Goal: Navigation & Orientation: Find specific page/section

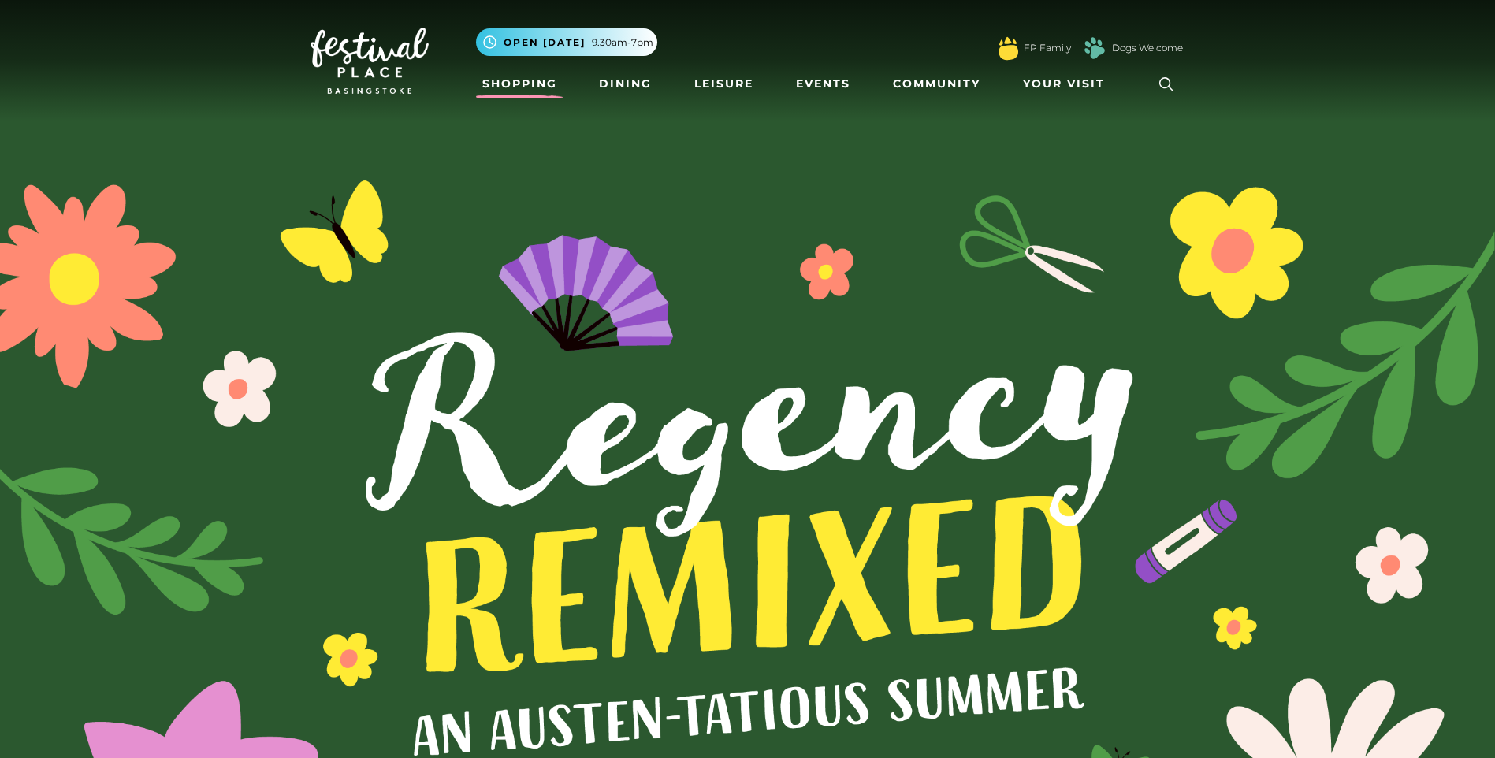
click at [518, 79] on link "Shopping" at bounding box center [519, 83] width 87 height 29
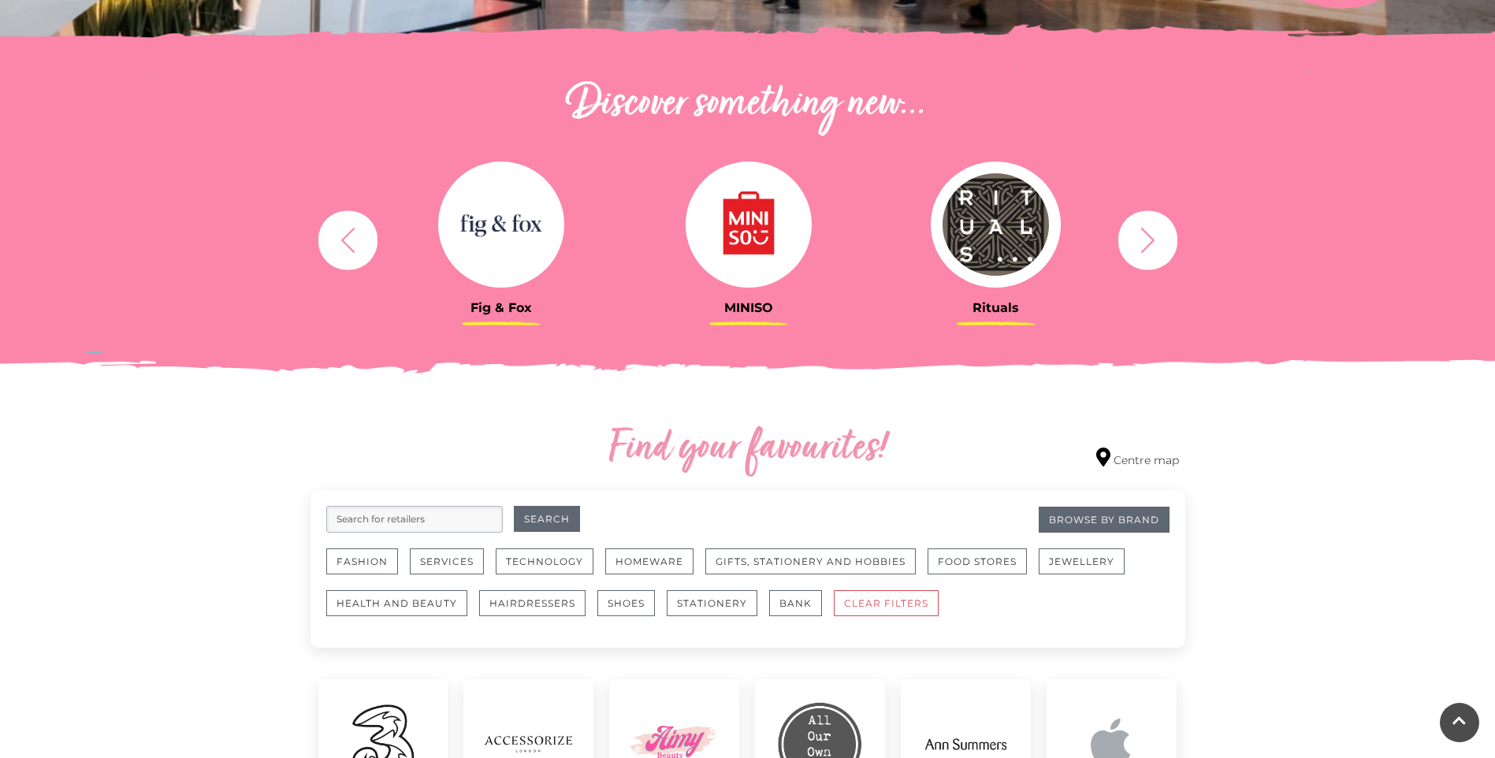
scroll to position [552, 0]
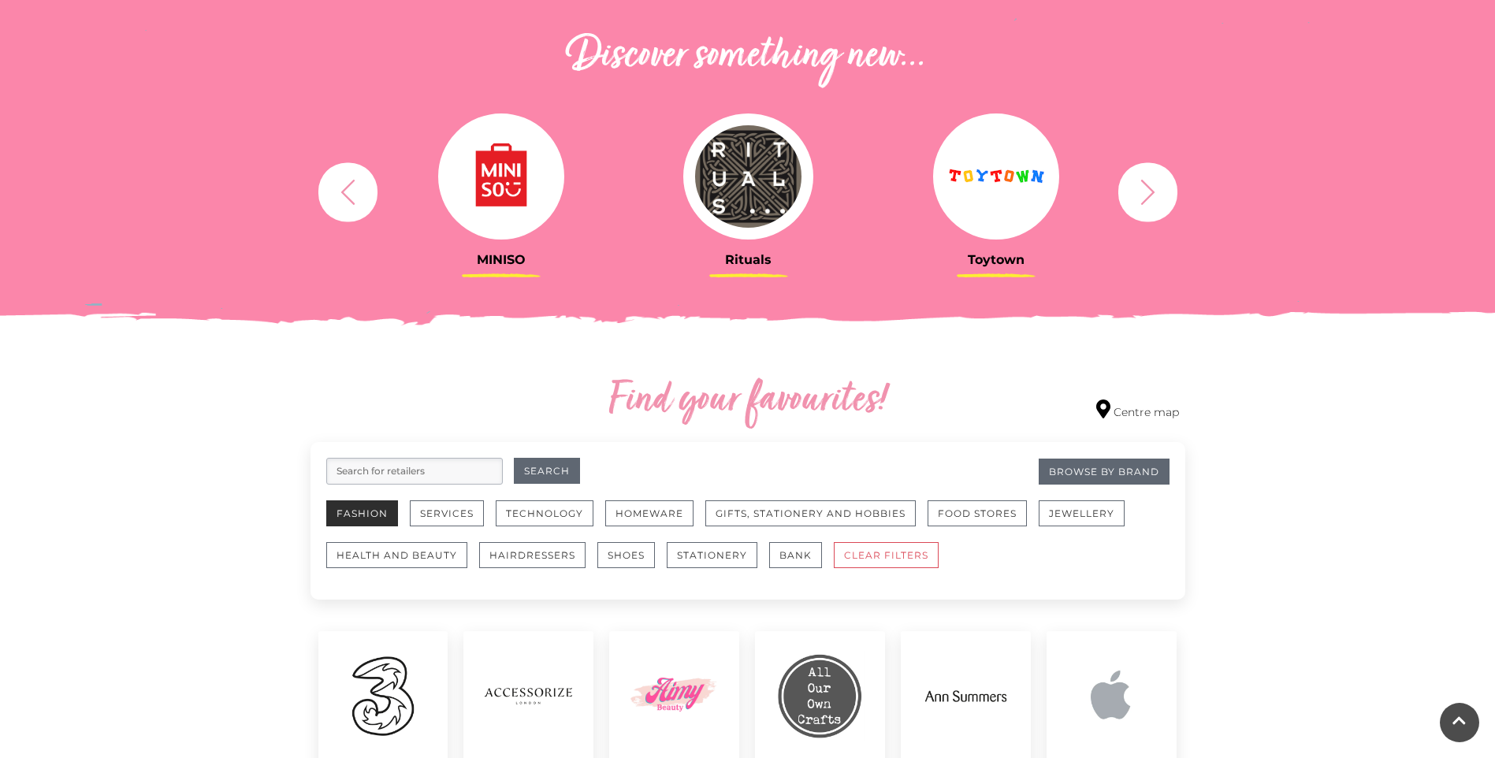
click at [381, 517] on button "Fashion" at bounding box center [362, 513] width 72 height 26
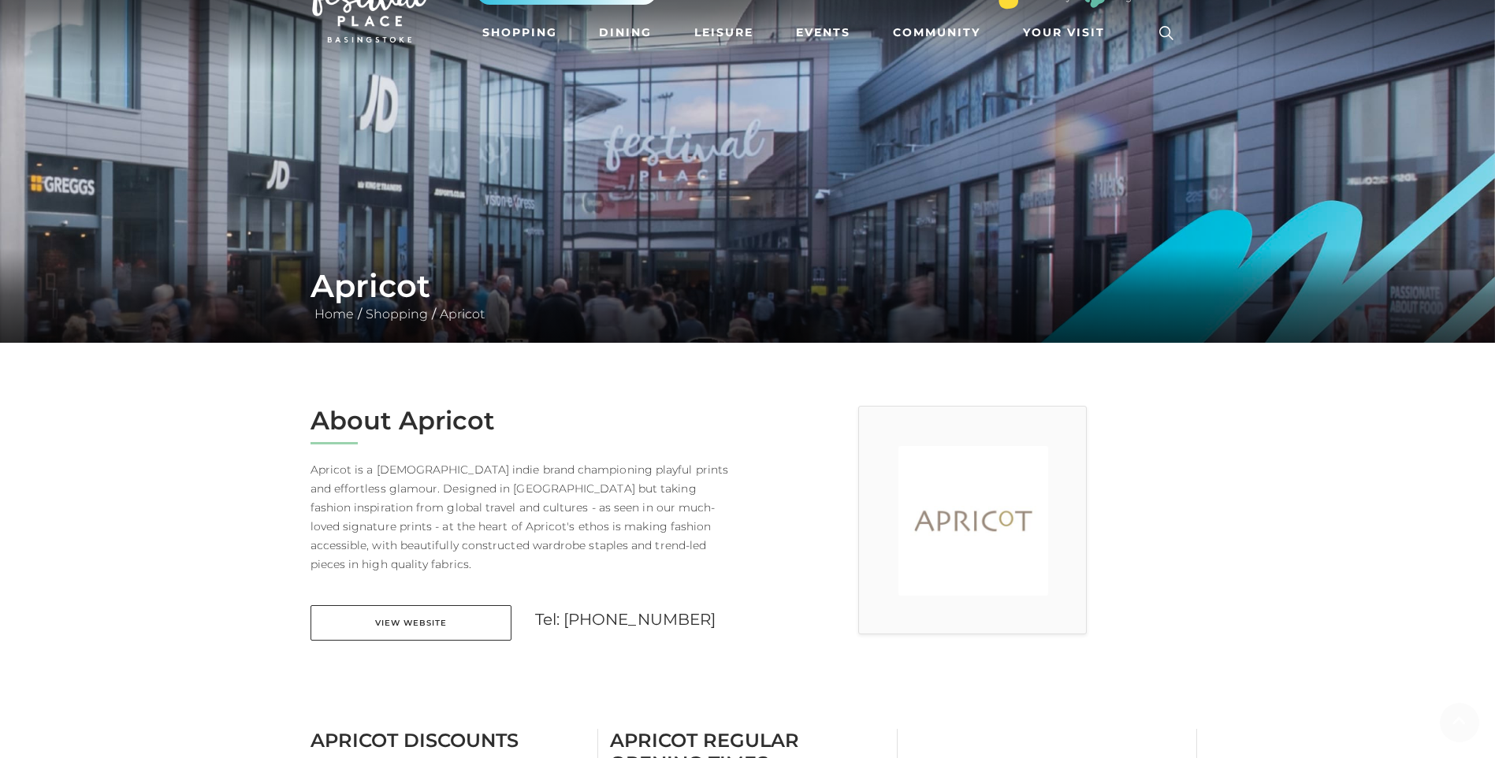
scroll to position [79, 0]
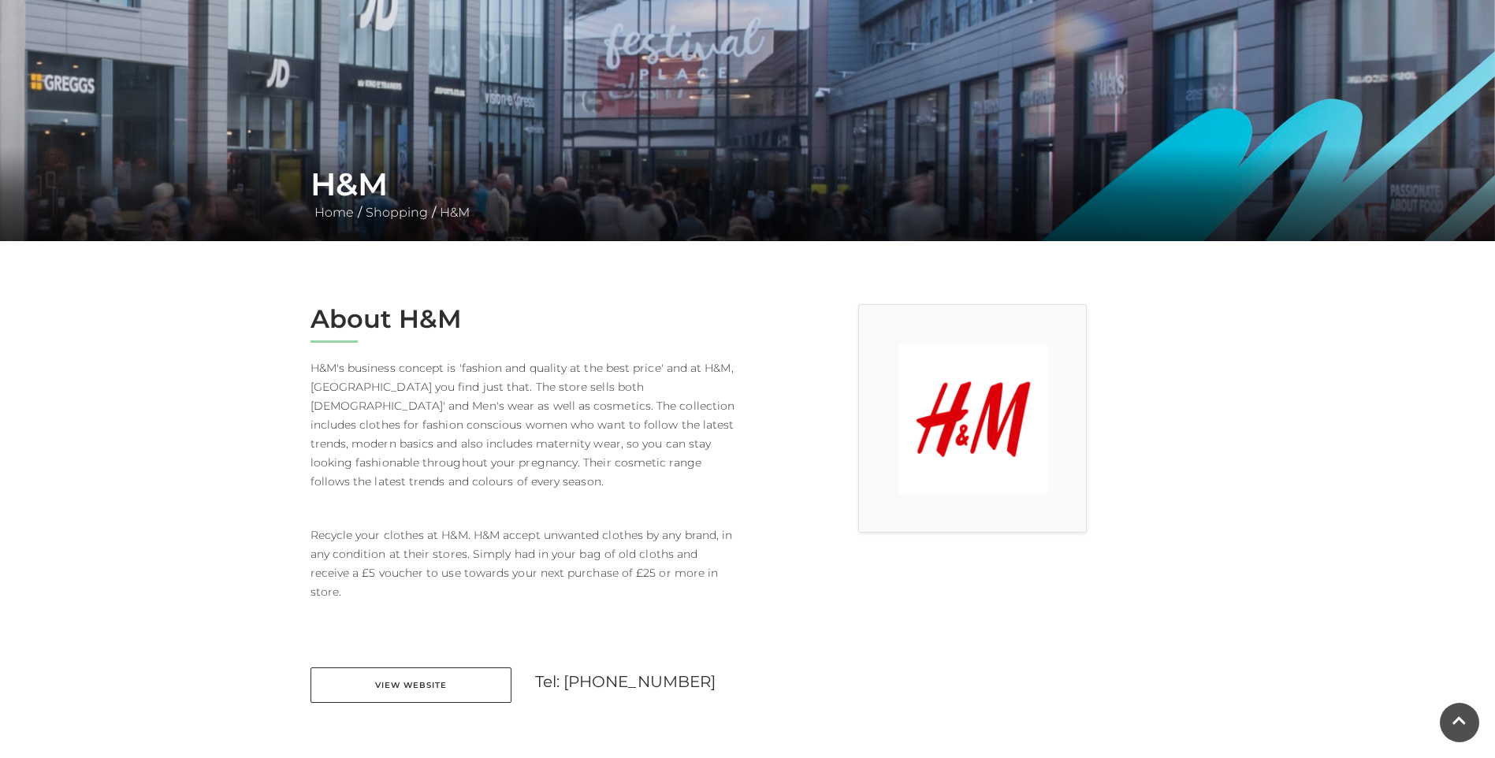
scroll to position [158, 0]
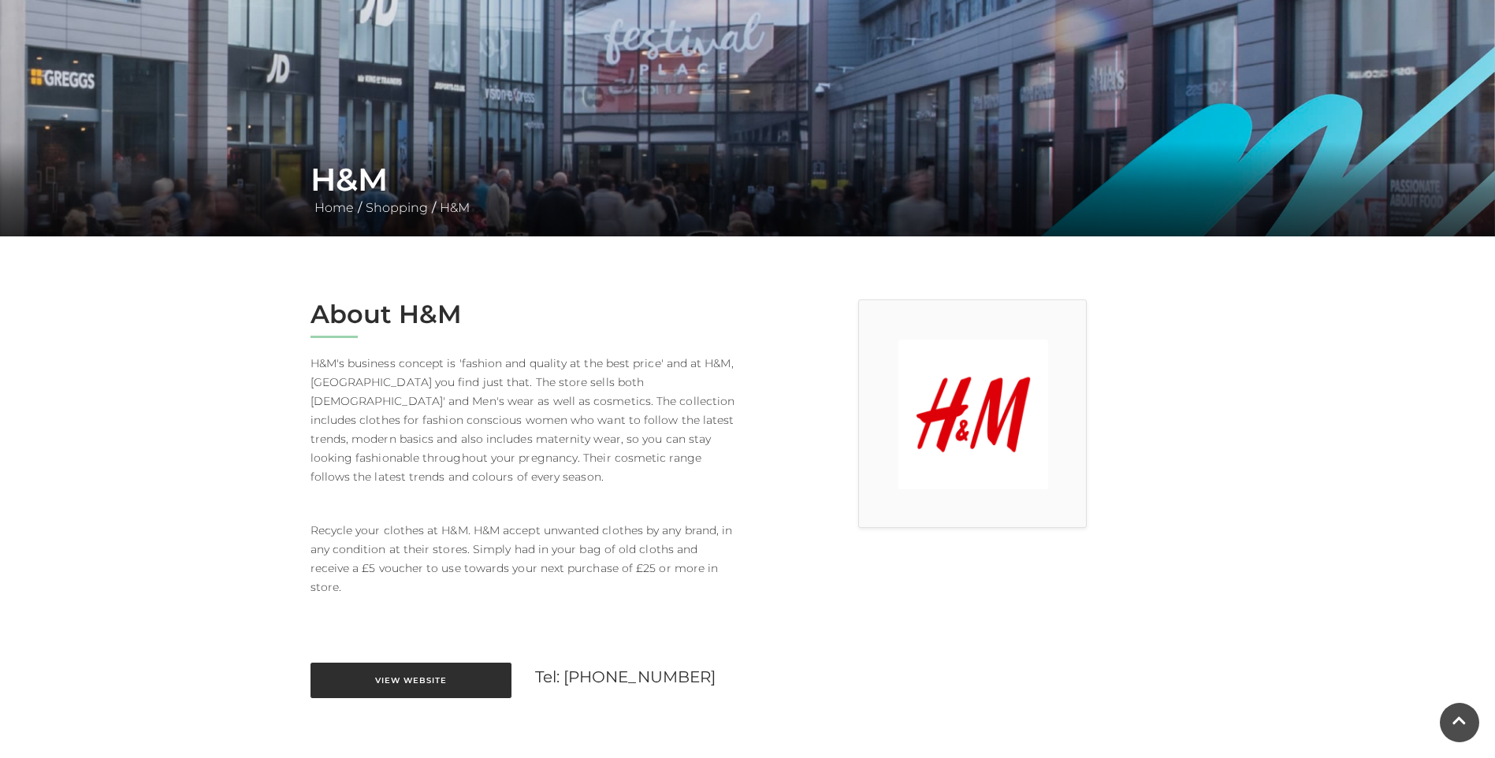
click at [437, 663] on link "View Website" at bounding box center [410, 680] width 201 height 35
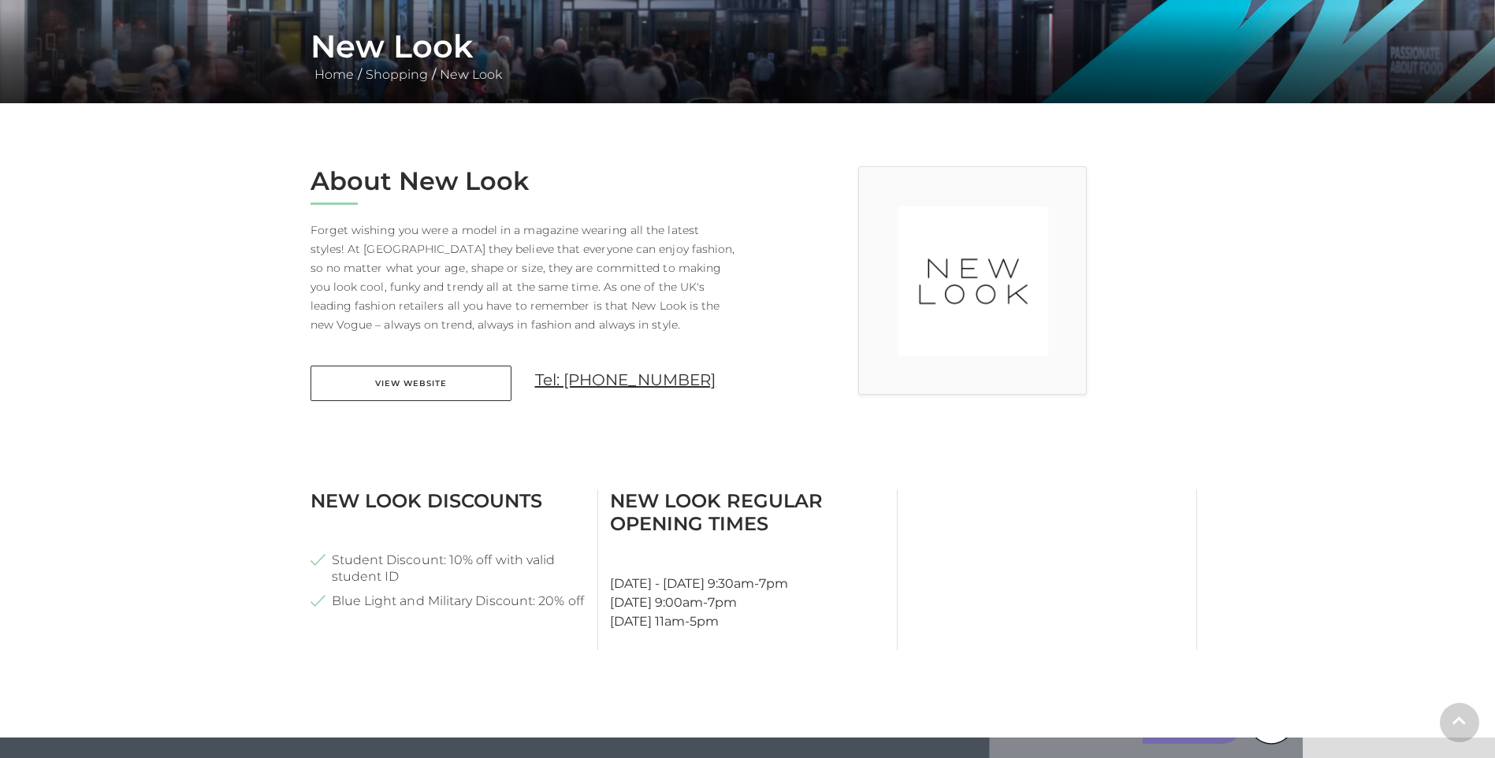
scroll to position [315, 0]
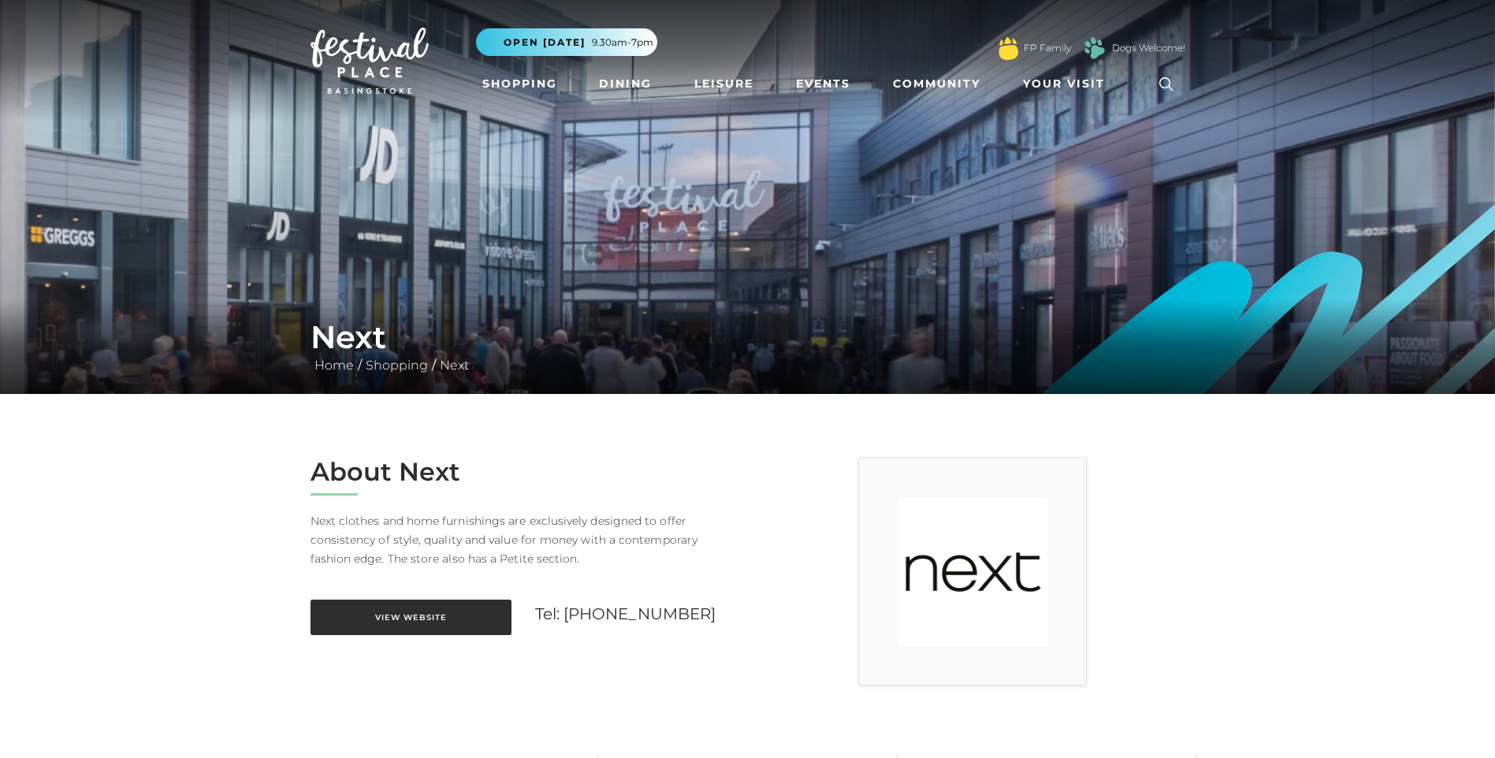
click at [430, 611] on link "View Website" at bounding box center [410, 617] width 201 height 35
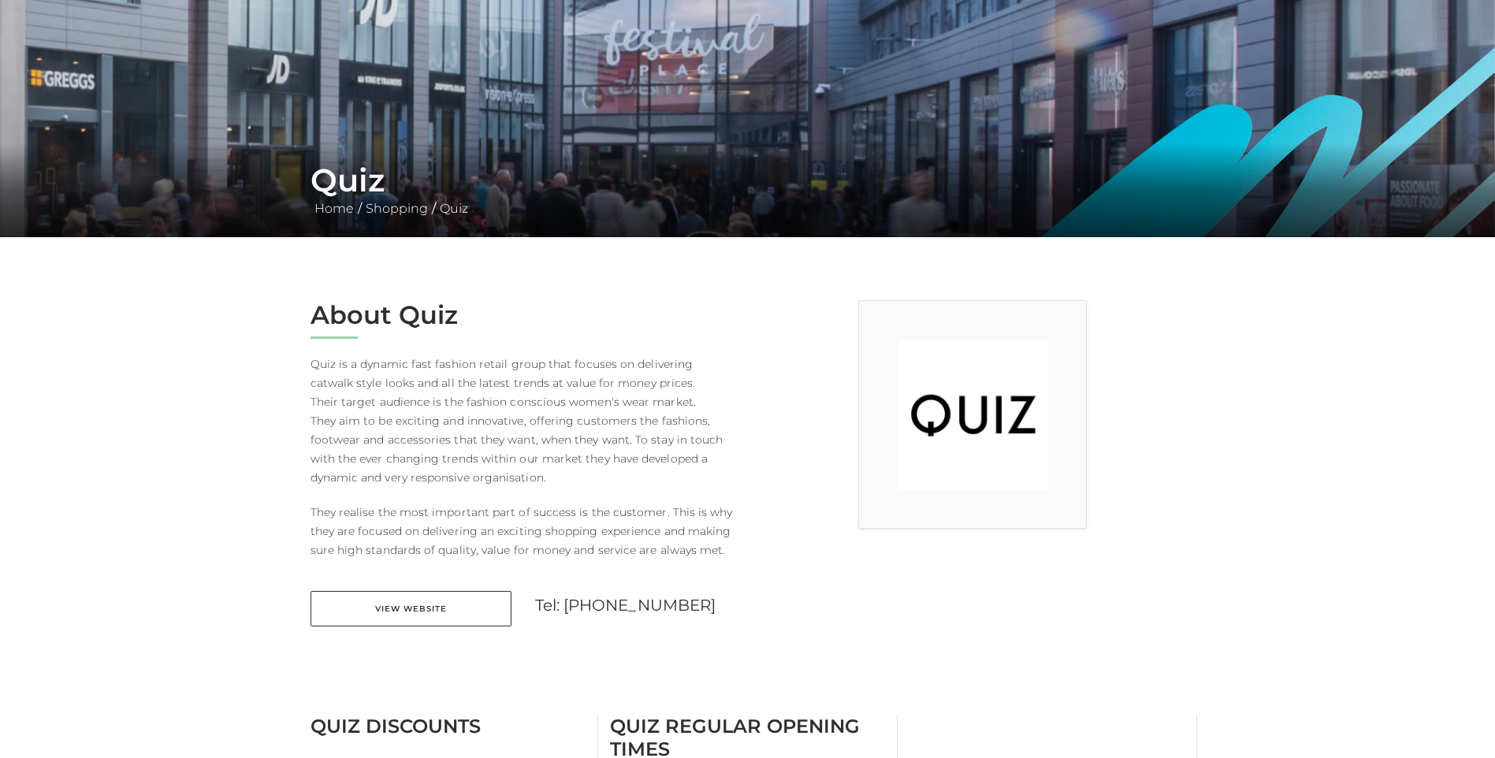
scroll to position [158, 0]
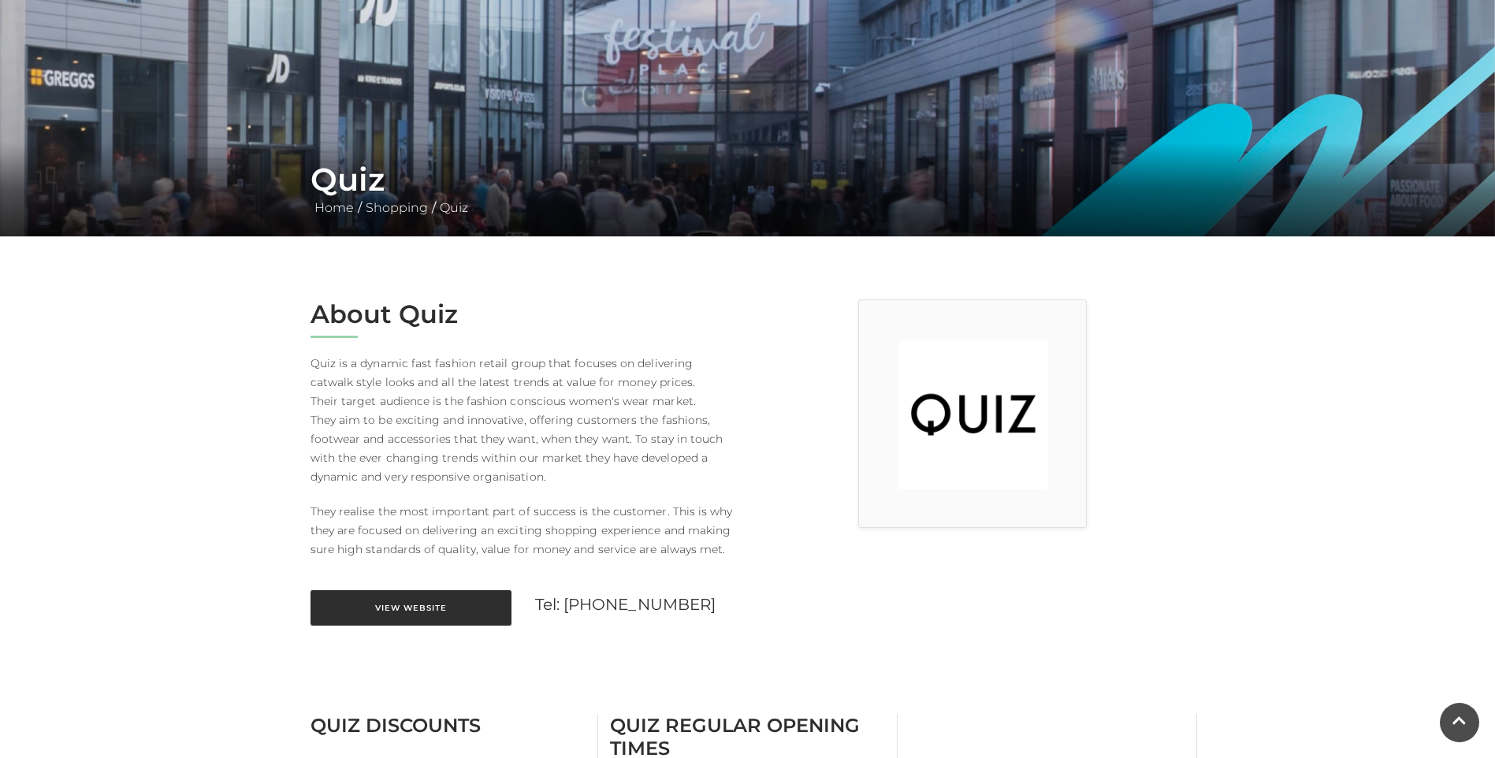
click at [451, 615] on link "View Website" at bounding box center [410, 607] width 201 height 35
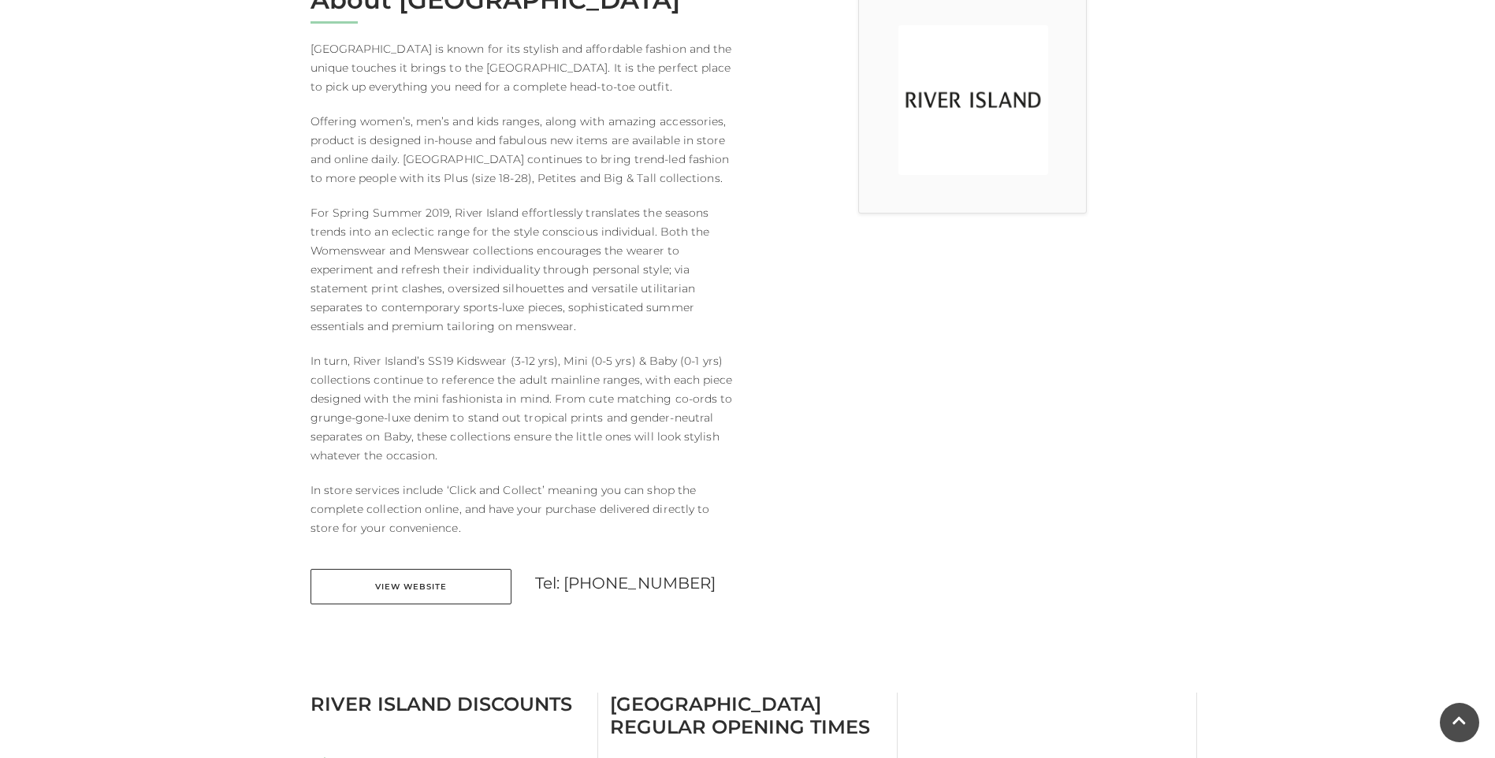
scroll to position [473, 0]
click at [477, 587] on link "View Website" at bounding box center [410, 585] width 201 height 35
